Goal: Use online tool/utility: Utilize a website feature to perform a specific function

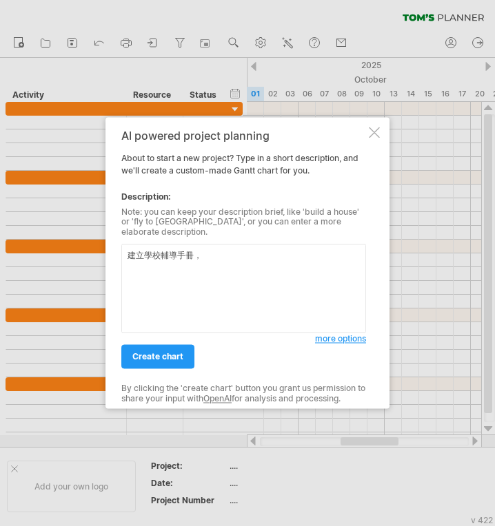
click at [248, 260] on textarea "建立學校輔導手冊，" at bounding box center [243, 289] width 245 height 89
click at [216, 254] on textarea "建立學校輔導手冊，包含彙整最新法規條文與政策脈絡，" at bounding box center [243, 289] width 245 height 89
click at [334, 250] on textarea "建立學校輔導手冊，包含彙整最新法規條文與政策脈絡，" at bounding box center [243, 289] width 245 height 89
paste textarea "確認手冊修訂方向、內容架構與團隊分工"
click at [277, 260] on textarea "建立學校輔導手冊，包含彙整最新法規條文與政策脈絡，確認手冊修訂方向、內容架構與團隊分工" at bounding box center [243, 289] width 245 height 89
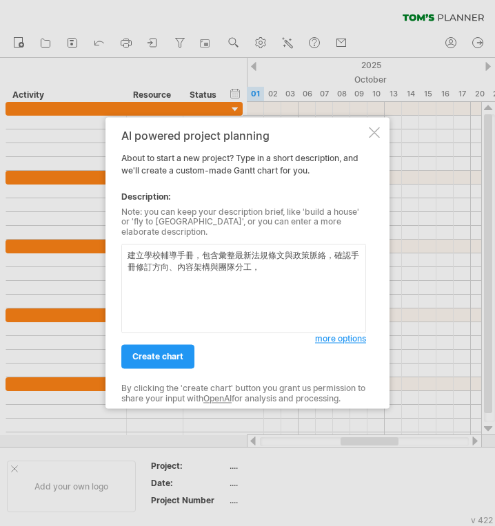
paste textarea "內容撰寫與實務驗證"
click at [341, 269] on textarea "建立學校輔導手冊，包含彙整最新法規條文與政策脈絡，確認手冊修訂方向、內容架構與團隊分工，內容撰寫與實務驗證" at bounding box center [243, 289] width 245 height 89
paste textarea "初稿整合與交叉審查"
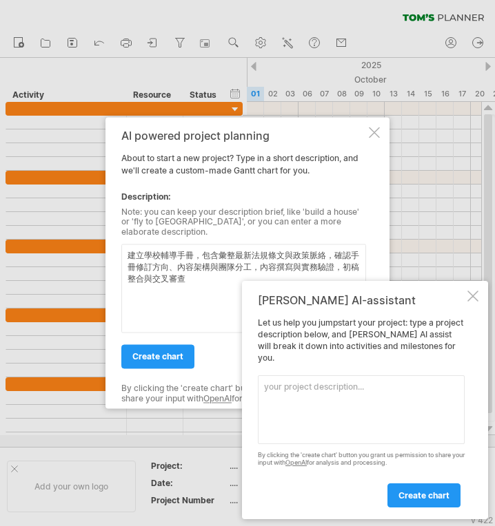
click at [474, 302] on div at bounding box center [472, 296] width 11 height 11
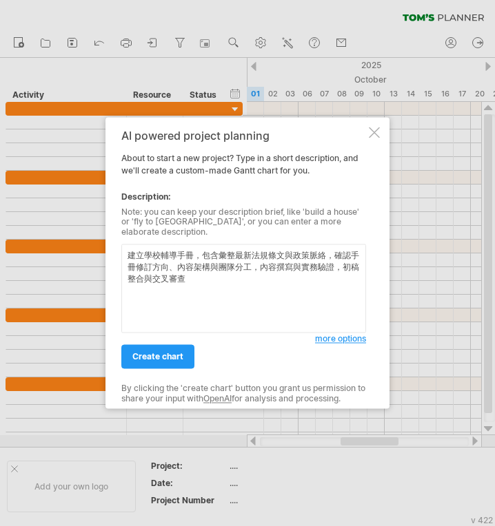
click at [196, 283] on textarea "建立學校輔導手冊，包含彙整最新法規條文與政策脈絡，確認手冊修訂方向、內容架構與團隊分工，內容撰寫與實務驗證，初稿整合與交叉審查" at bounding box center [243, 289] width 245 height 89
paste textarea "審查精修與最終定稿"
type textarea "建立學校輔導手冊，包含彙整最新法規條文與政策脈絡，確認手冊修訂方向、內容架構與團隊分工，內容撰寫與實務驗證，初稿整合與交叉審查，審查精修與最終定稿"
click at [157, 352] on span "create chart" at bounding box center [157, 357] width 51 height 10
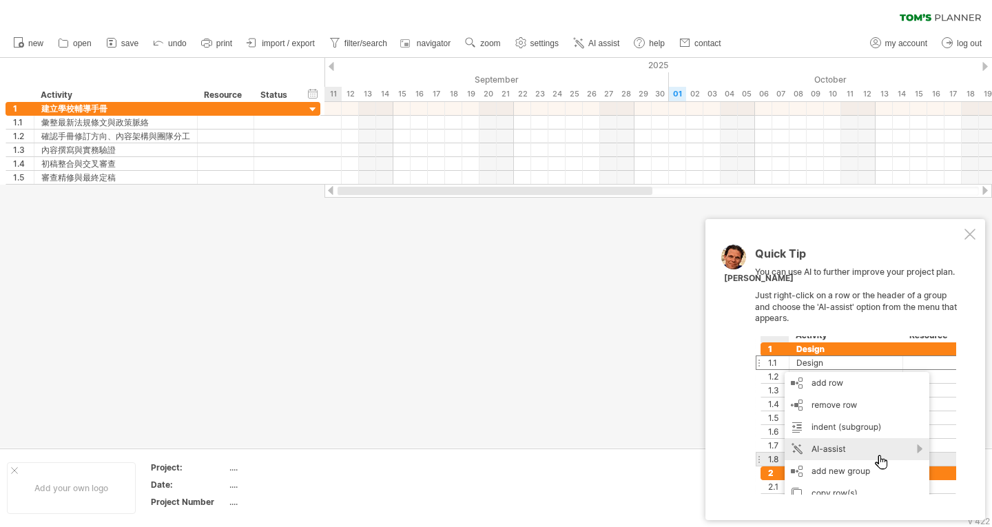
drag, startPoint x: 515, startPoint y: 192, endPoint x: 319, endPoint y: 194, distance: 195.7
click at [320, 194] on div "Trying to reach [DOMAIN_NAME] Connected again... 0% clear filter new 1" at bounding box center [496, 263] width 992 height 527
drag, startPoint x: 487, startPoint y: 187, endPoint x: 349, endPoint y: 192, distance: 138.6
click at [349, 192] on div at bounding box center [495, 191] width 315 height 8
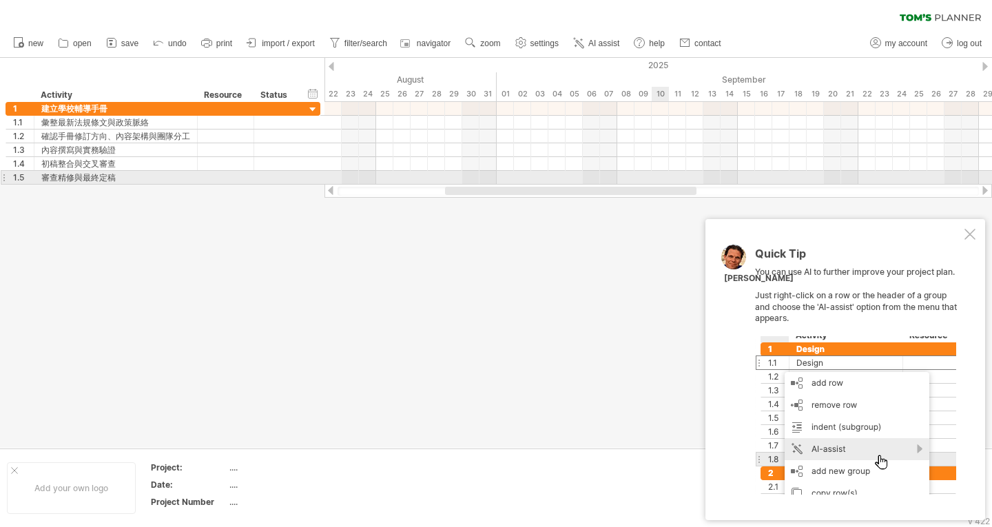
drag, startPoint x: 460, startPoint y: 186, endPoint x: 671, endPoint y: 180, distance: 211.6
click at [671, 180] on div "Trying to reach [DOMAIN_NAME] Connected again... 0% clear filter new 1" at bounding box center [496, 263] width 992 height 527
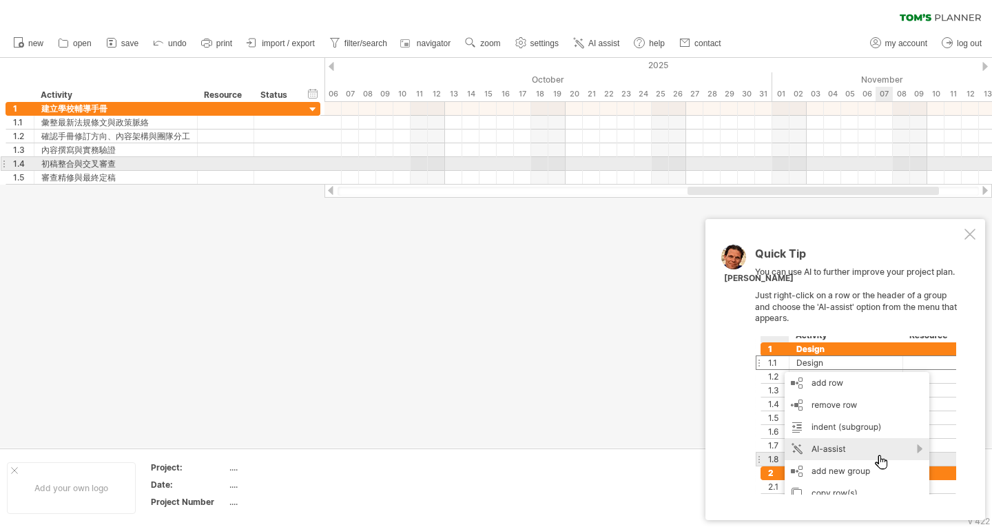
drag, startPoint x: 639, startPoint y: 191, endPoint x: 882, endPoint y: 167, distance: 243.7
click at [882, 167] on div "Trying to reach [DOMAIN_NAME] Connected again... 0% clear filter new 1" at bounding box center [496, 263] width 992 height 527
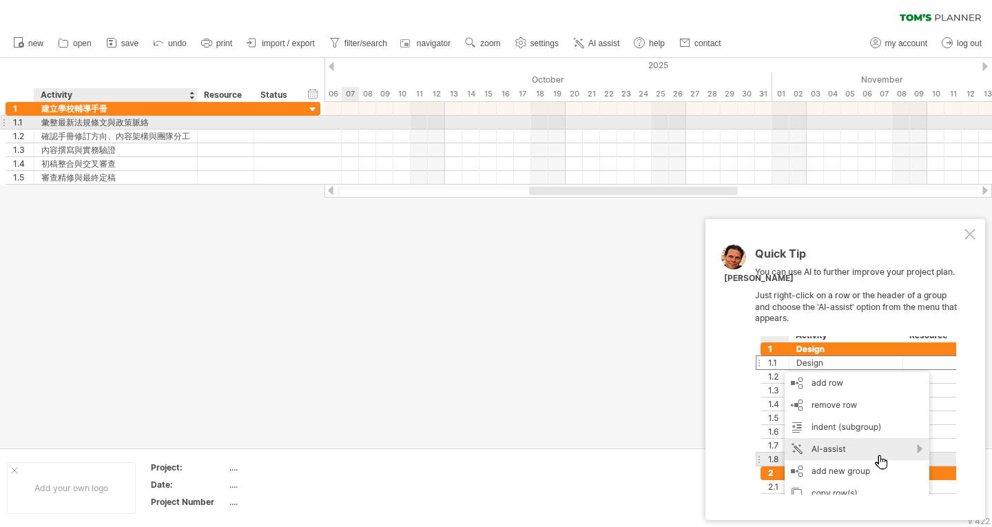
click at [184, 121] on div "彙整最新法規條文與政策脈絡" at bounding box center [115, 122] width 149 height 13
click at [141, 121] on input "**********" at bounding box center [115, 122] width 149 height 13
click at [144, 121] on input "**********" at bounding box center [115, 122] width 149 height 13
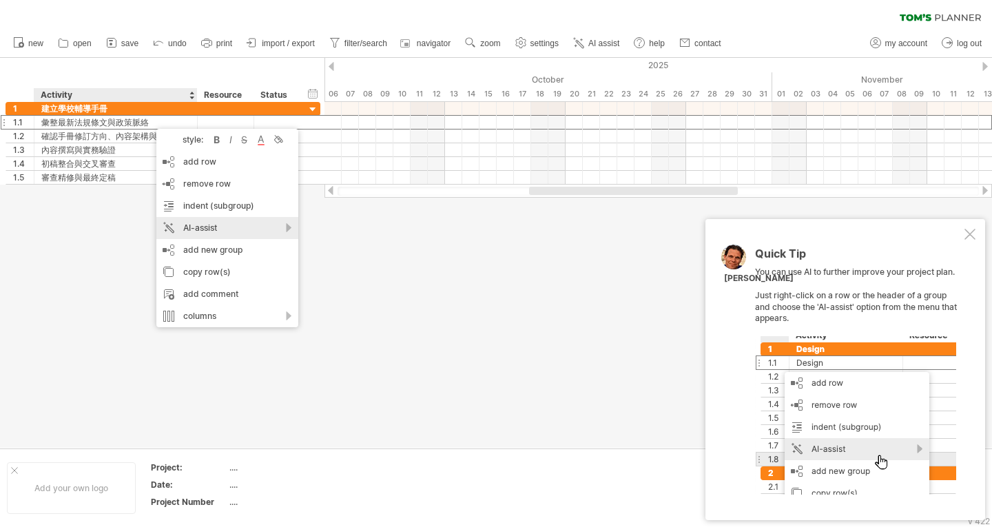
click at [208, 221] on div "AI-assist" at bounding box center [227, 228] width 142 height 22
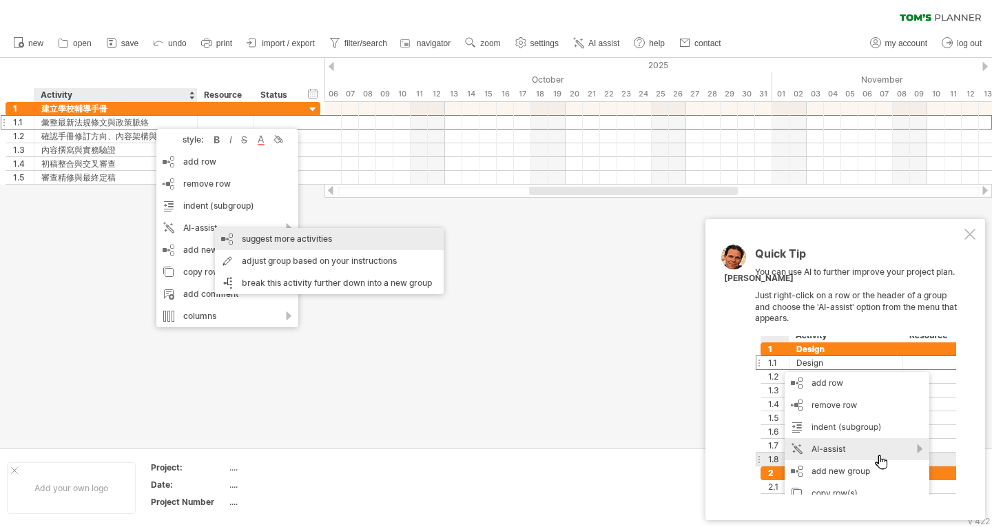
click at [300, 236] on div "suggest more activities" at bounding box center [329, 239] width 229 height 22
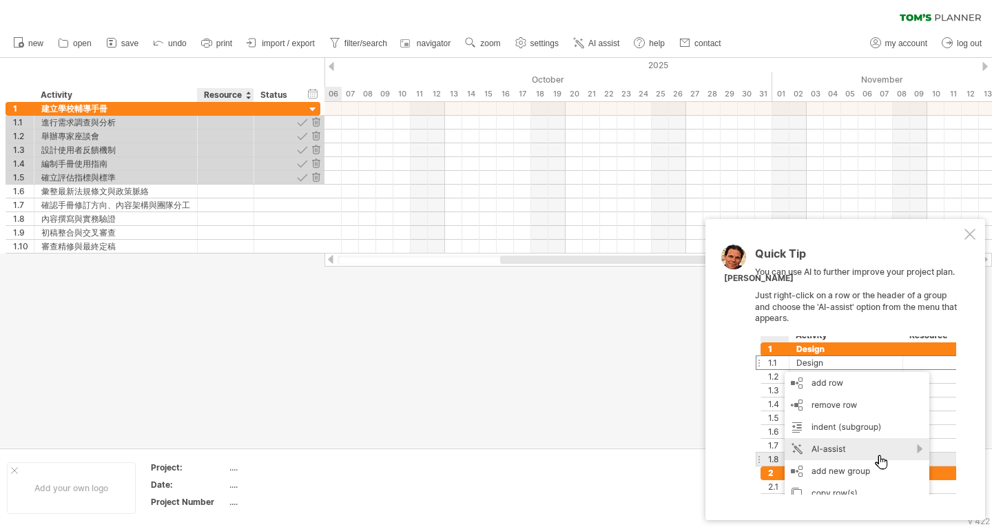
click at [261, 266] on div at bounding box center [496, 253] width 992 height 390
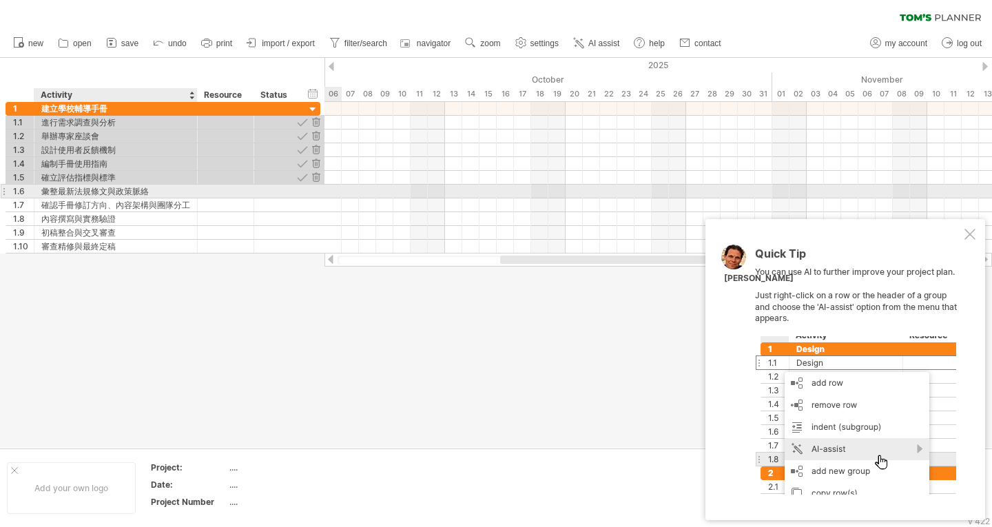
click at [184, 192] on div "彙整最新法規條文與政策脈絡" at bounding box center [115, 191] width 149 height 13
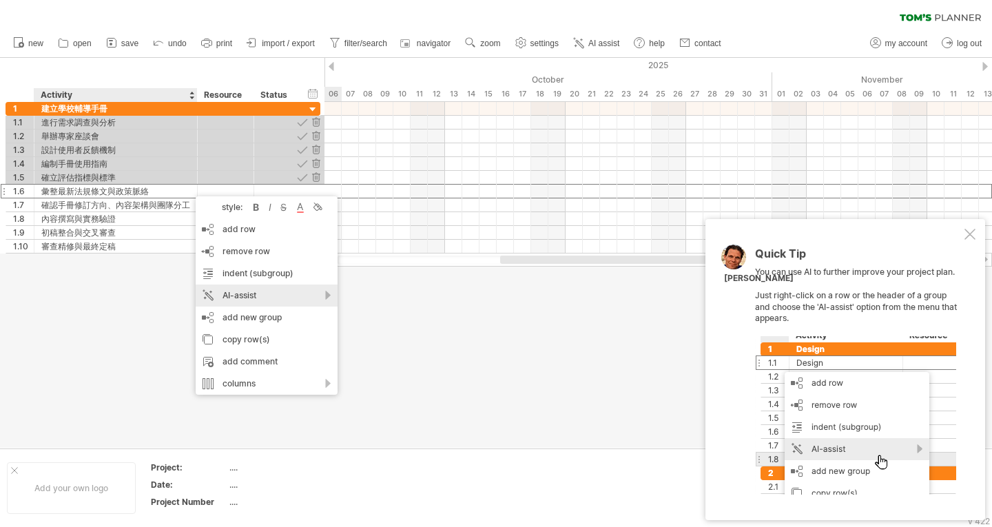
click at [283, 287] on div "AI-assist" at bounding box center [267, 296] width 142 height 22
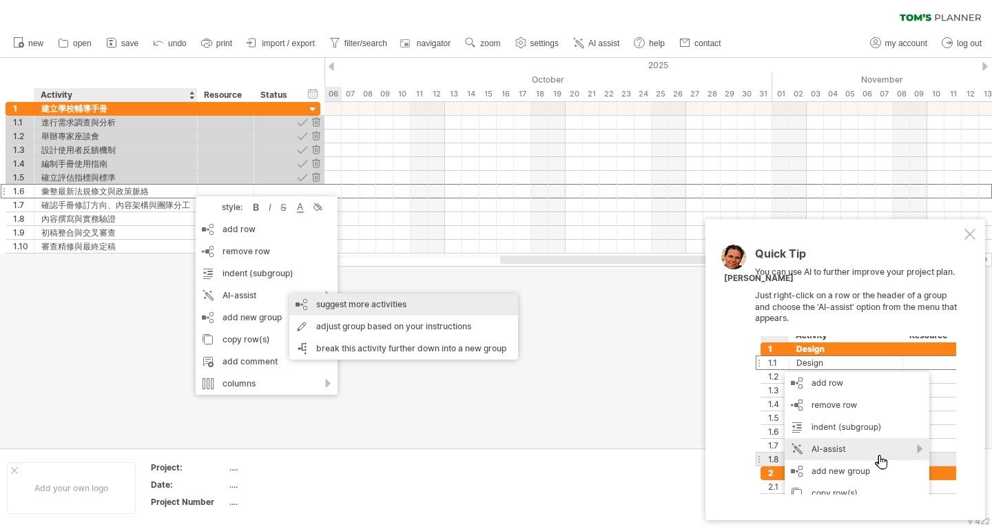
click at [354, 301] on div "suggest more activities" at bounding box center [403, 305] width 229 height 22
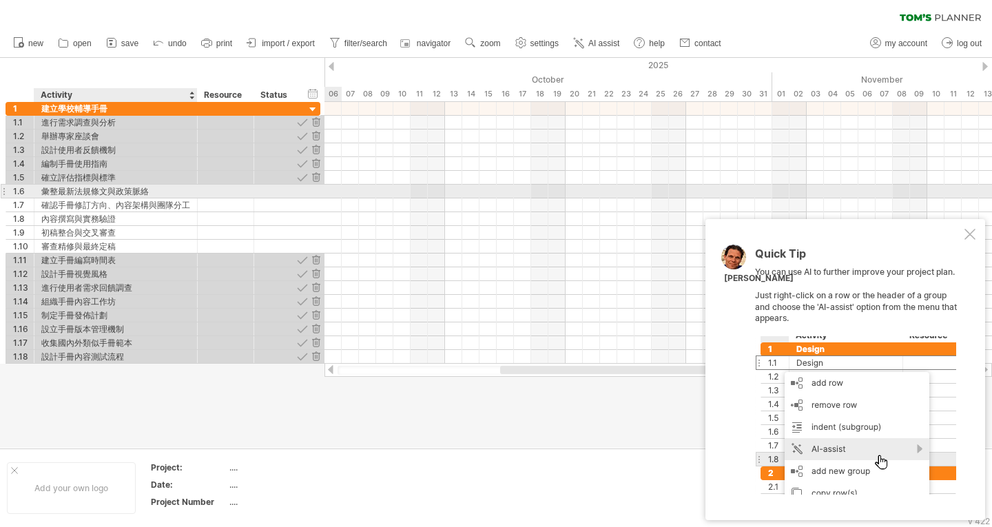
click at [185, 190] on div "彙整最新法規條文與政策脈絡" at bounding box center [115, 191] width 149 height 13
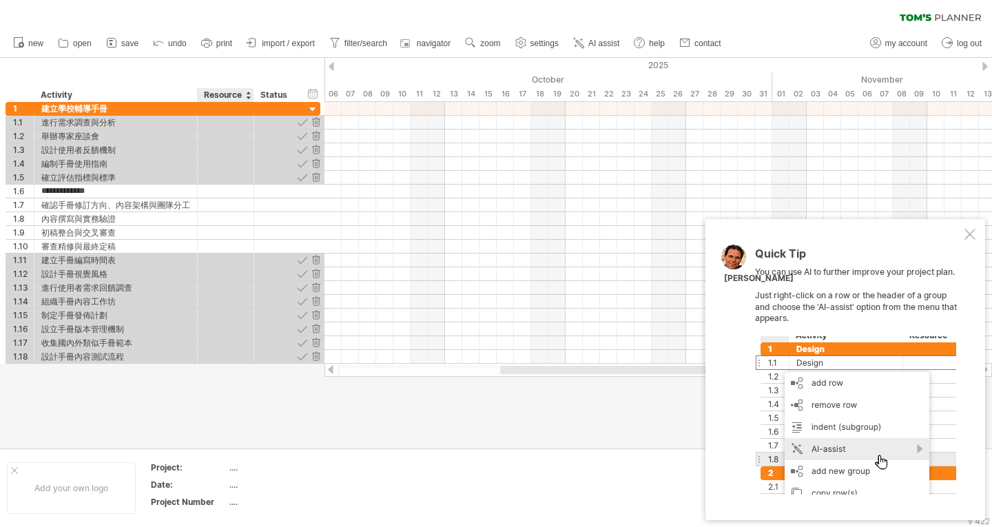
click at [217, 380] on div at bounding box center [496, 253] width 992 height 390
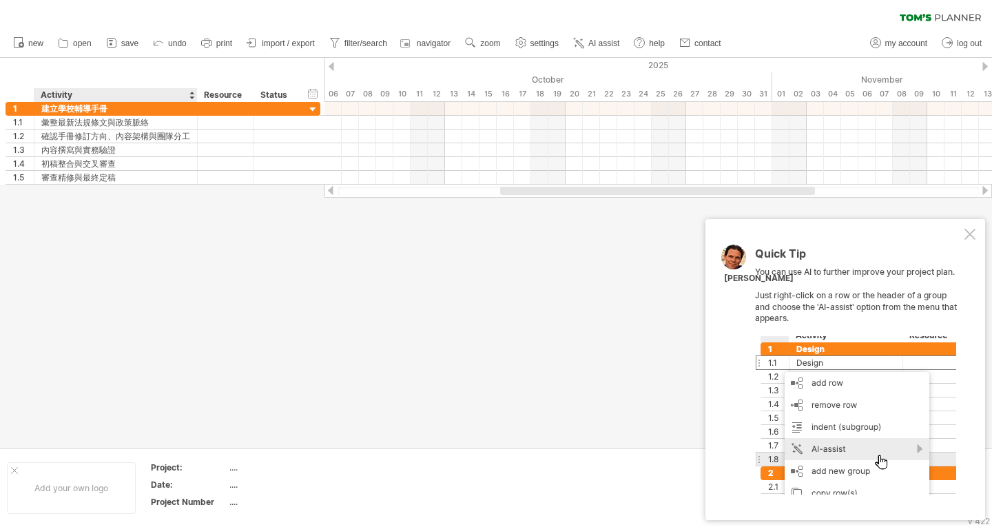
click at [136, 229] on div at bounding box center [496, 253] width 992 height 390
click at [176, 32] on ul "new open" at bounding box center [366, 43] width 721 height 29
click at [174, 41] on span "undo" at bounding box center [177, 44] width 19 height 10
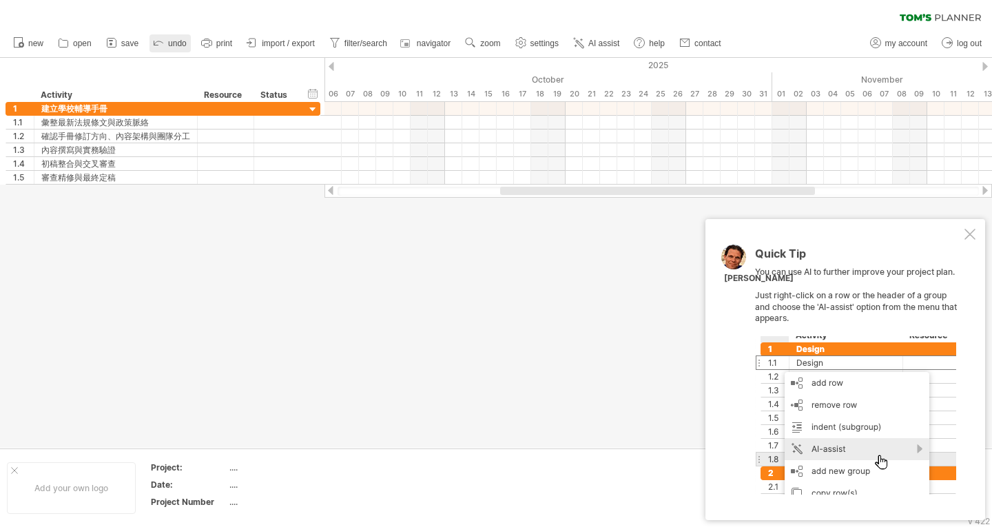
click at [174, 41] on span "undo" at bounding box center [177, 44] width 19 height 10
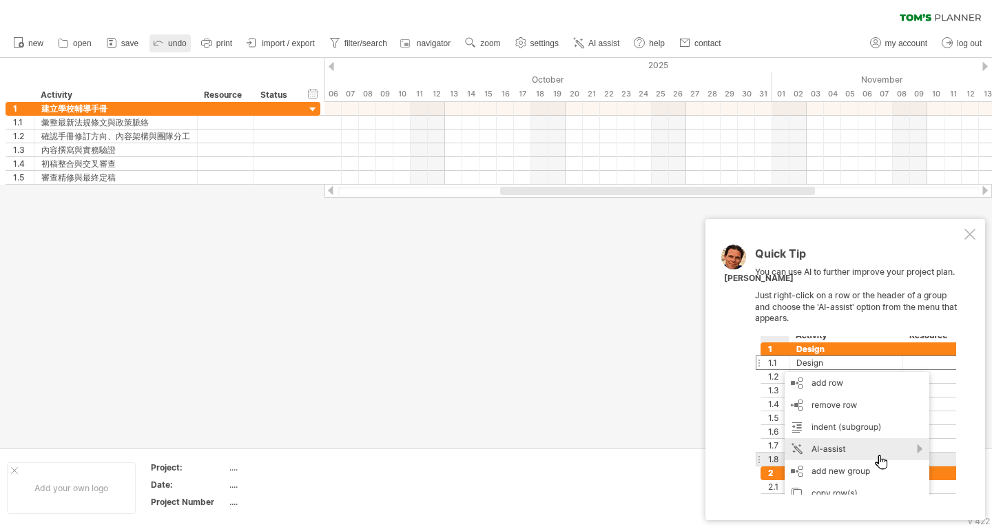
click at [174, 41] on span "undo" at bounding box center [177, 44] width 19 height 10
click at [969, 231] on div at bounding box center [970, 234] width 11 height 11
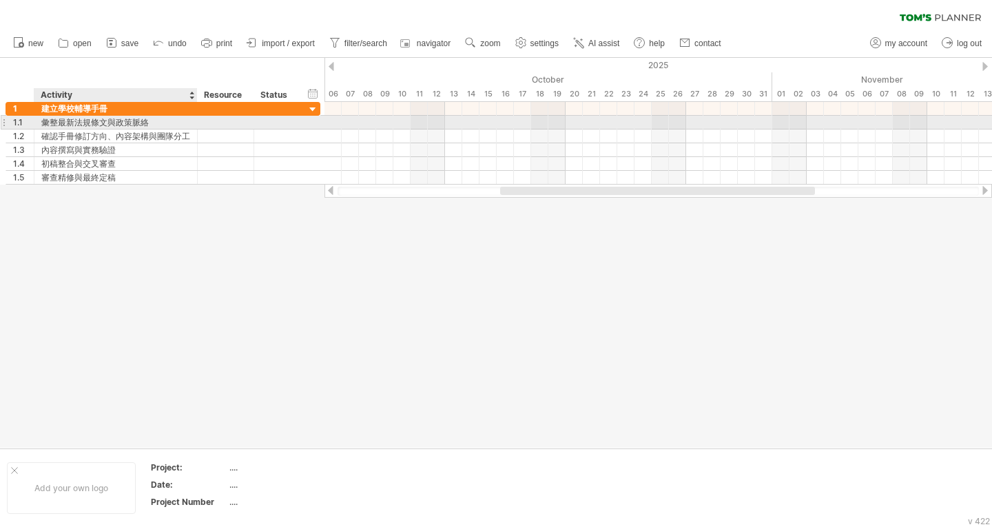
click at [123, 117] on div "彙整最新法規條文與政策脈絡" at bounding box center [115, 122] width 149 height 13
click at [161, 117] on input "**********" at bounding box center [115, 122] width 149 height 13
drag, startPoint x: 162, startPoint y: 122, endPoint x: 13, endPoint y: 129, distance: 149.0
click at [13, 129] on div "**********" at bounding box center [163, 122] width 315 height 14
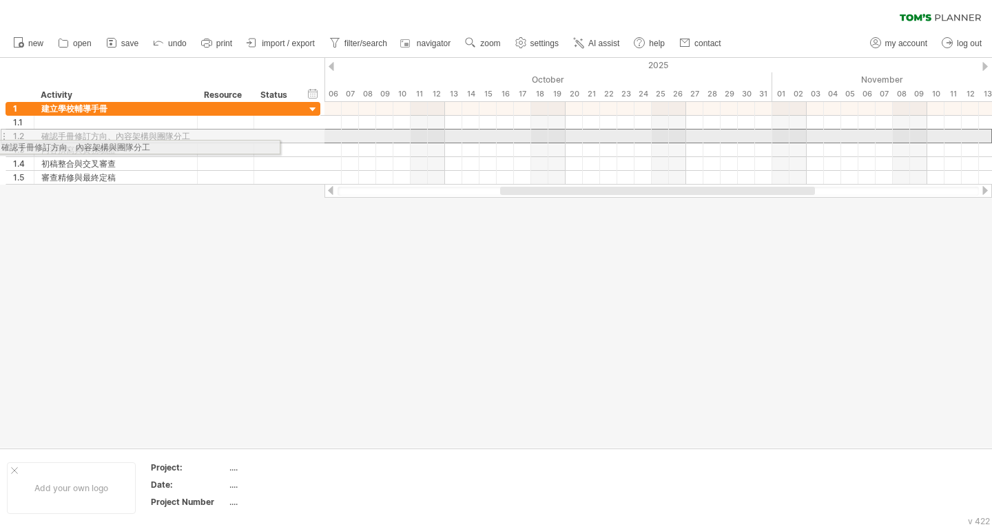
drag, startPoint x: 189, startPoint y: 133, endPoint x: 0, endPoint y: 145, distance: 189.2
click at [0, 145] on div "**********" at bounding box center [160, 143] width 321 height 83
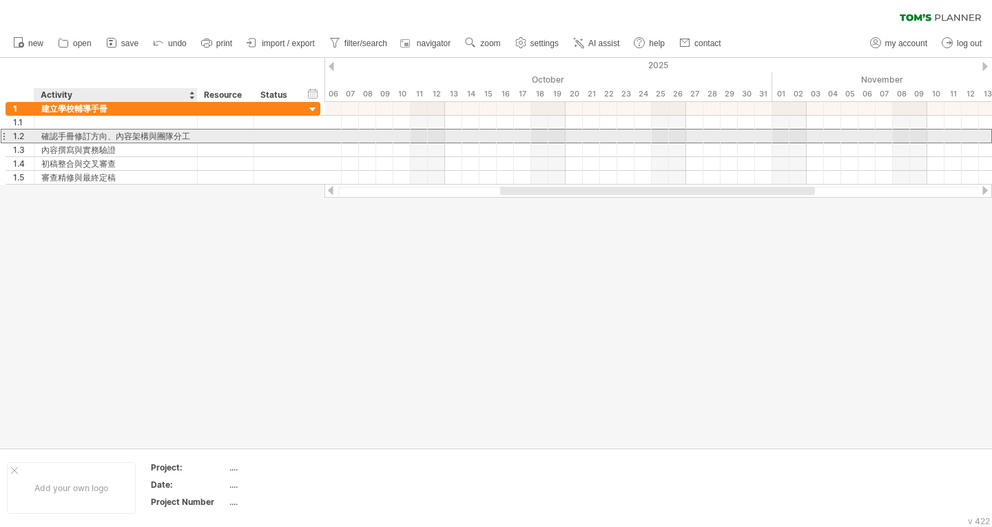
click at [172, 134] on div "確認手冊修訂方向、內容架構與團隊分工" at bounding box center [115, 136] width 149 height 13
click at [189, 136] on input "**********" at bounding box center [115, 136] width 149 height 13
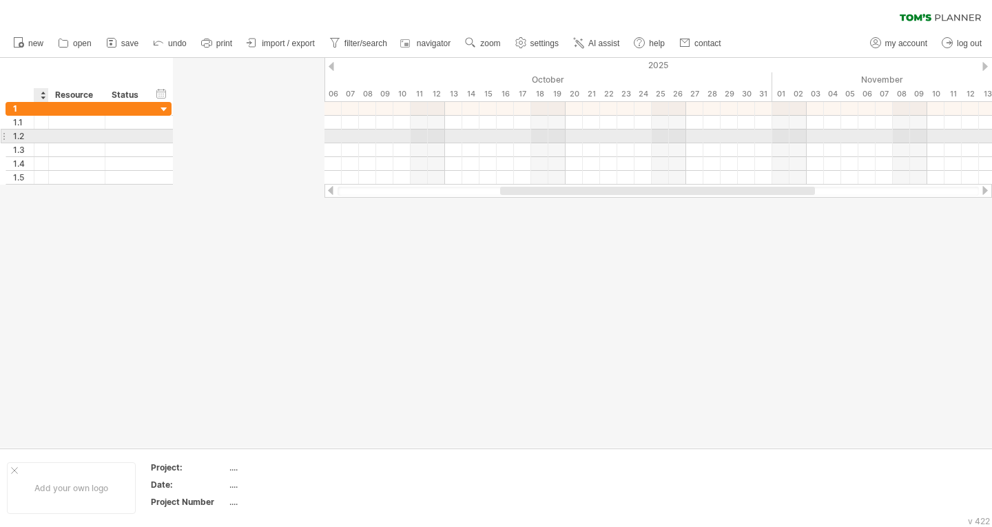
drag, startPoint x: 192, startPoint y: 135, endPoint x: 23, endPoint y: 134, distance: 168.8
click at [23, 134] on div "**********" at bounding box center [89, 137] width 166 height 14
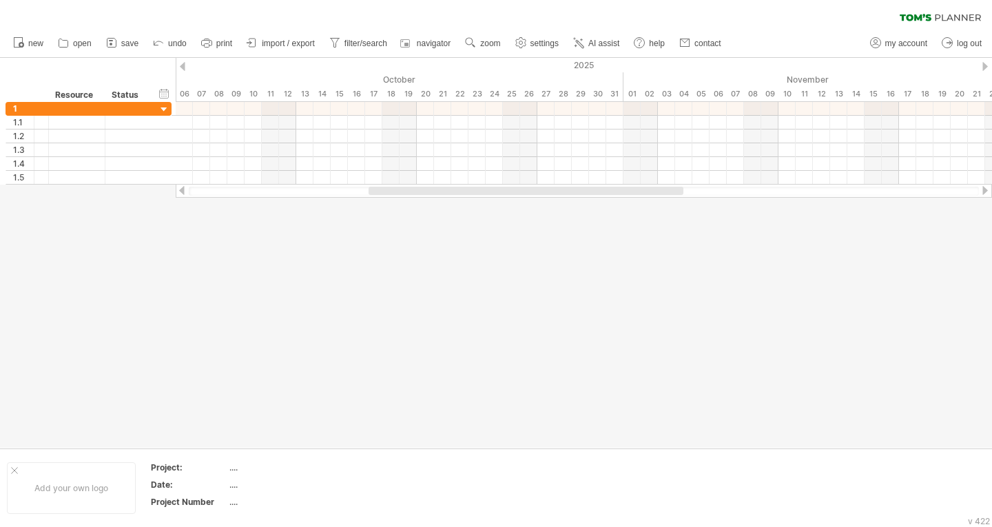
click at [375, 186] on div at bounding box center [584, 191] width 817 height 14
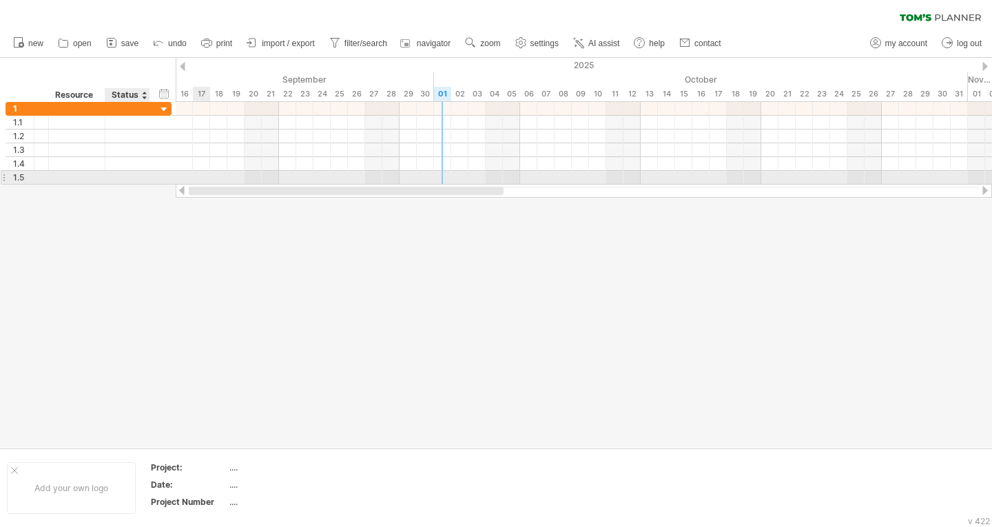
drag, startPoint x: 375, startPoint y: 189, endPoint x: 115, endPoint y: 181, distance: 259.9
click at [116, 181] on div "Trying to reach [DOMAIN_NAME] Connected again... 0% clear filter new 1" at bounding box center [496, 263] width 992 height 527
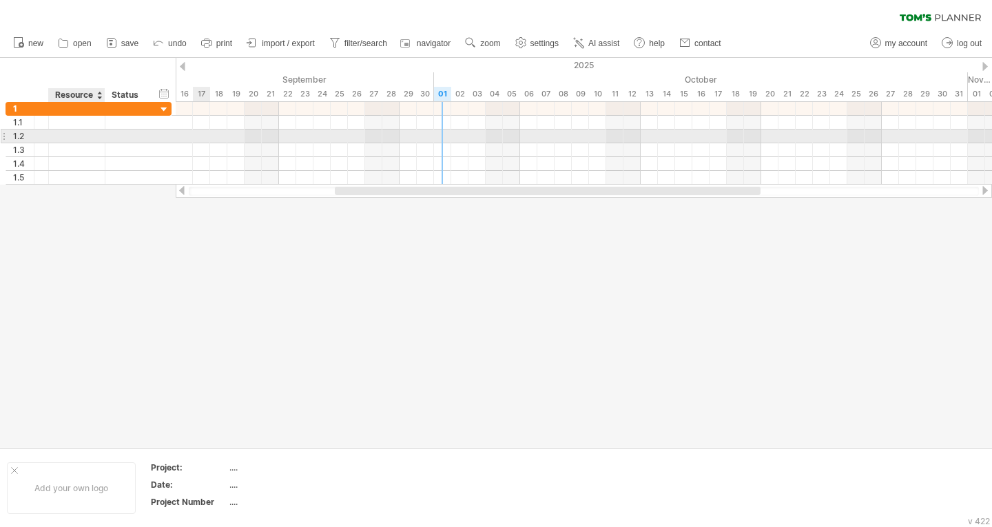
click at [72, 136] on div at bounding box center [77, 136] width 42 height 13
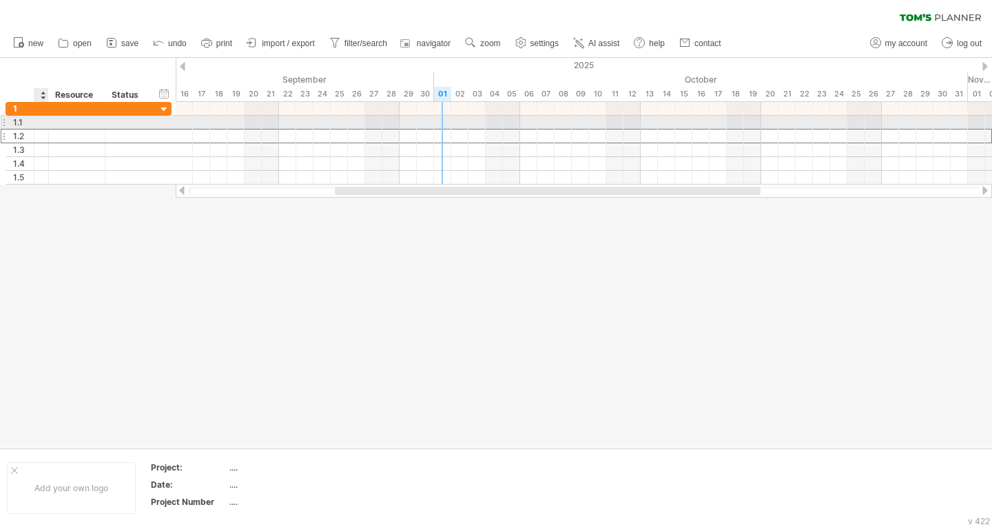
click at [48, 123] on div at bounding box center [41, 122] width 14 height 13
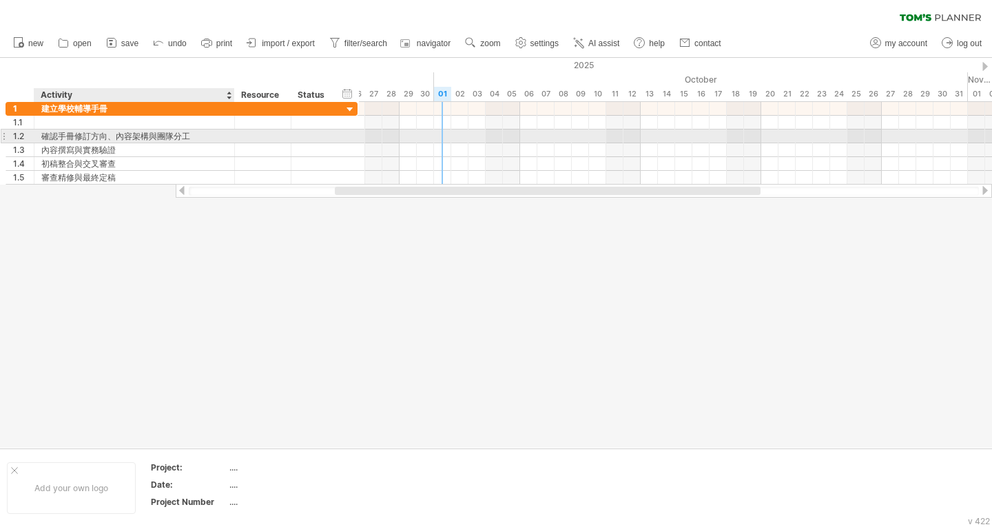
drag, startPoint x: 47, startPoint y: 132, endPoint x: 233, endPoint y: 141, distance: 186.3
click at [233, 141] on div at bounding box center [232, 137] width 7 height 14
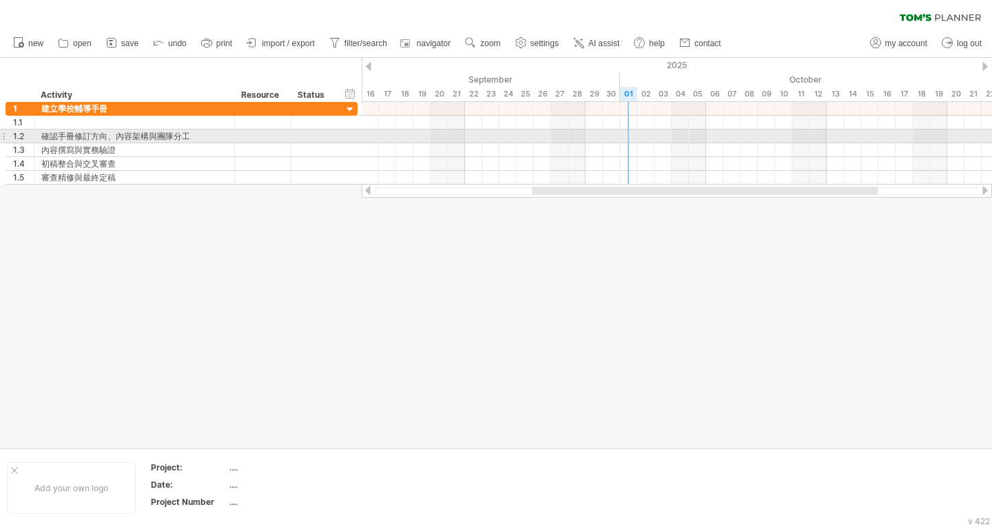
click at [194, 134] on div "確認手冊修訂方向、內容架構與團隊分工" at bounding box center [134, 136] width 186 height 13
type input "*"
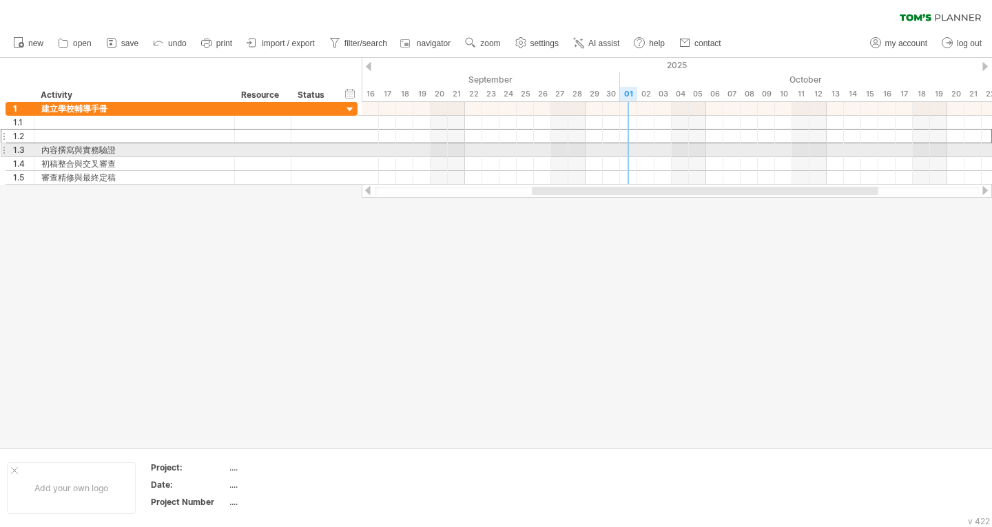
click at [148, 145] on div "內容撰寫與實務驗證" at bounding box center [134, 149] width 186 height 13
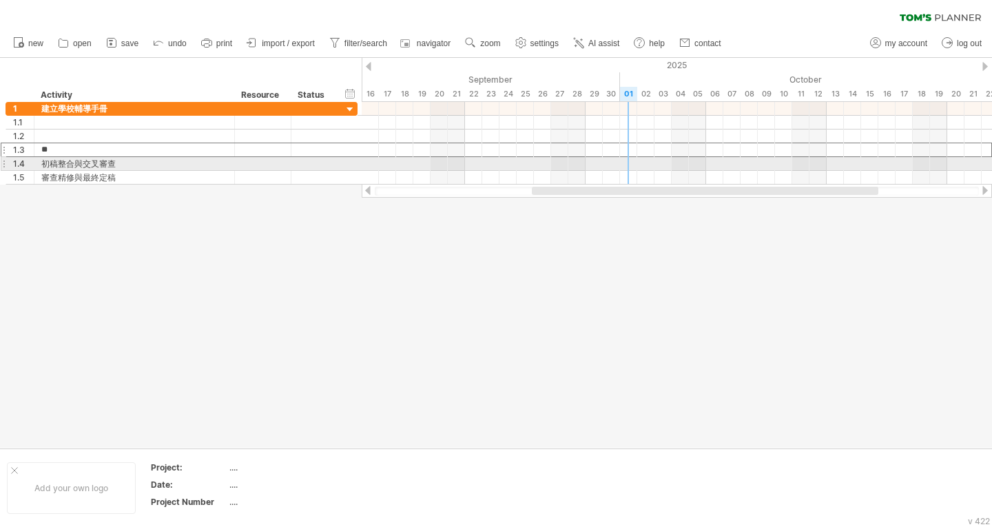
type input "*"
click at [128, 163] on div "初稿整合與交叉審查" at bounding box center [134, 163] width 186 height 13
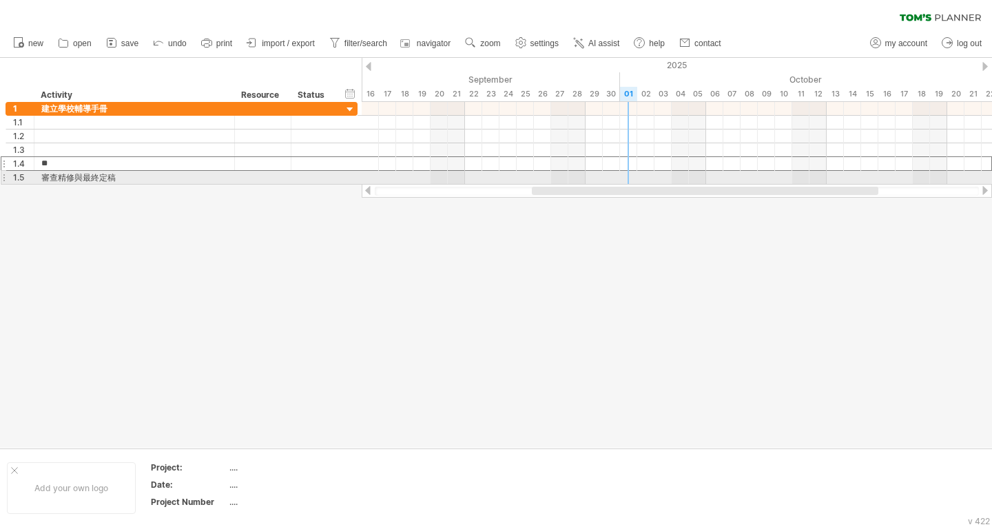
type input "*"
click at [122, 174] on div "審查精修與最終定稿" at bounding box center [134, 177] width 186 height 13
type input "*"
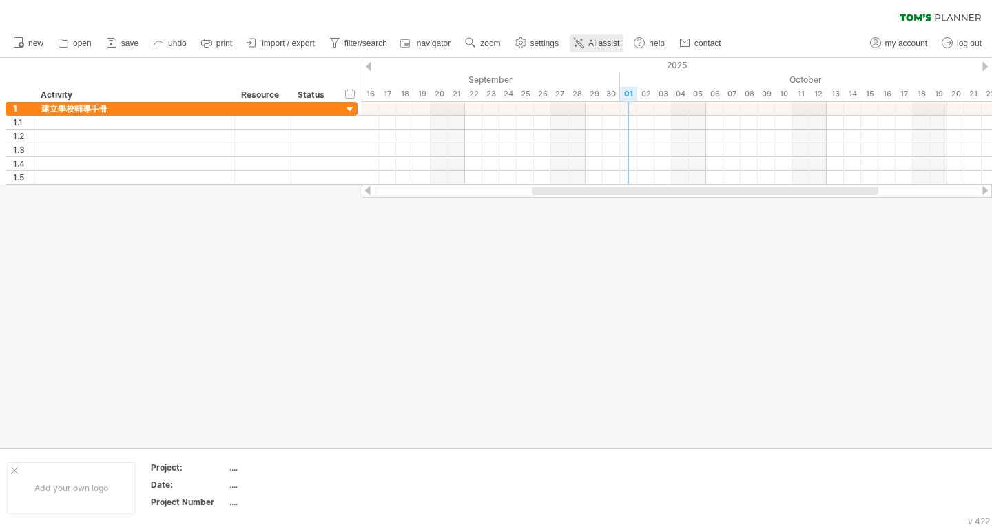
click at [596, 42] on span "AI assist" at bounding box center [603, 44] width 31 height 10
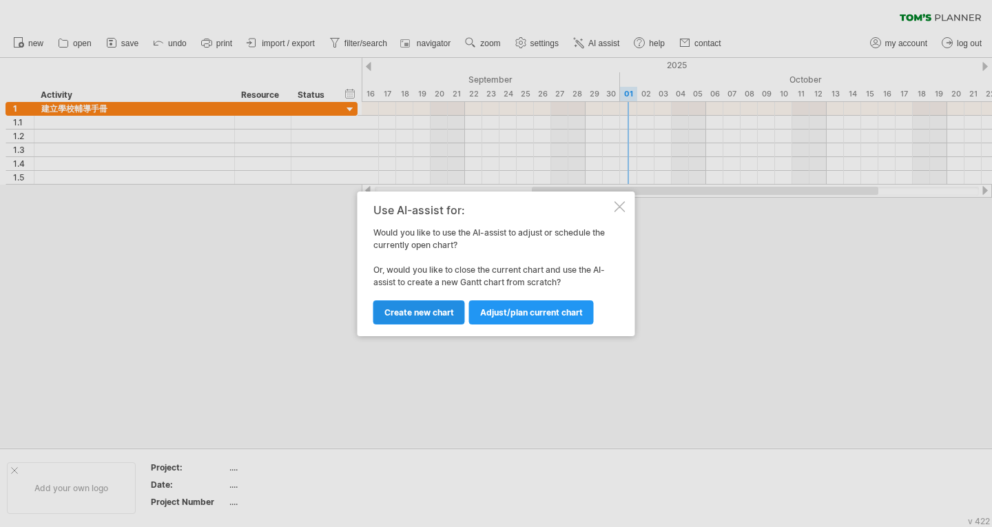
click at [433, 321] on link "Create new chart" at bounding box center [419, 312] width 92 height 24
